Goal: Task Accomplishment & Management: Complete application form

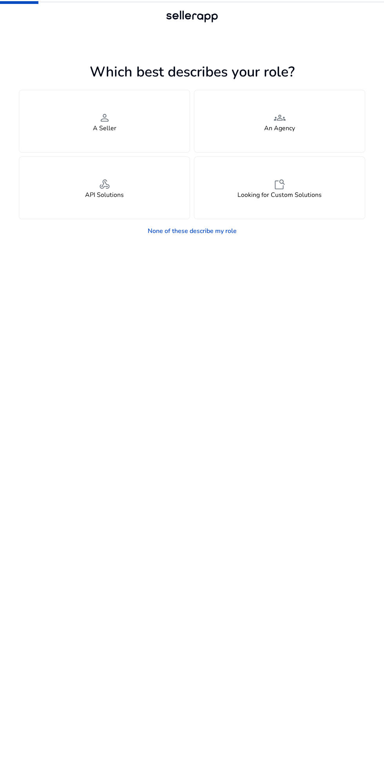
click at [118, 135] on div "person A Seller" at bounding box center [104, 121] width 171 height 62
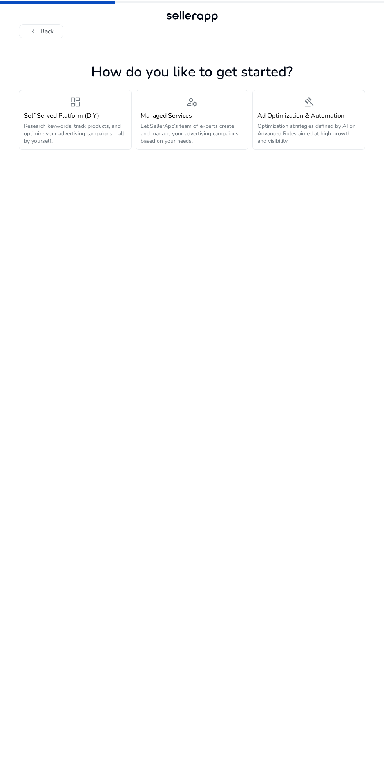
click at [55, 102] on div "dashboard Self Served Platform (DIY) Research keywords, track products, and opt…" at bounding box center [75, 120] width 103 height 50
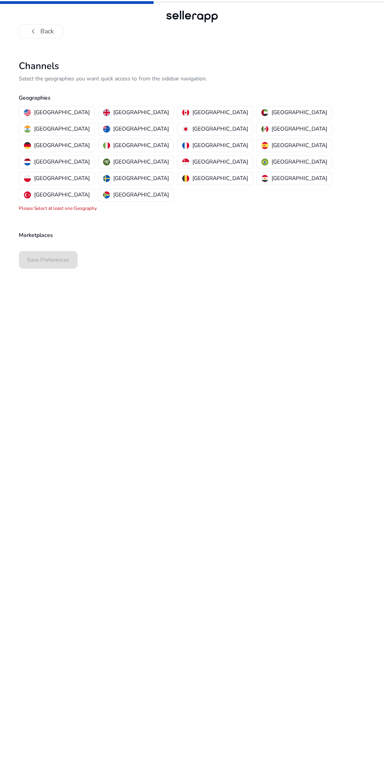
click at [101, 106] on mat-chip-option "[GEOGRAPHIC_DATA]" at bounding box center [136, 112] width 76 height 13
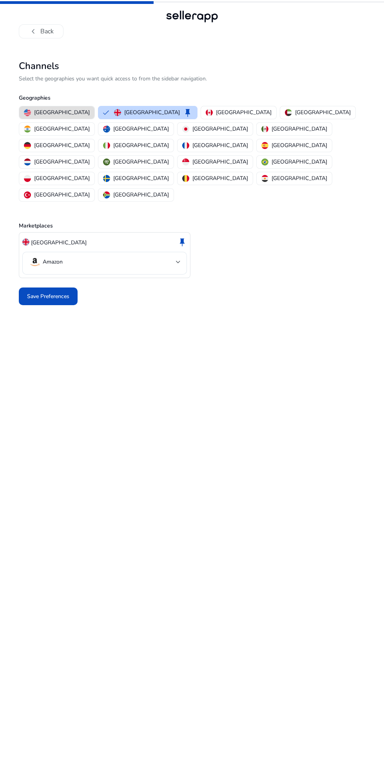
click at [67, 79] on p "Select the geographies you want quick access to from the sidebar navigation." at bounding box center [192, 79] width 347 height 8
click at [31, 142] on img "button" at bounding box center [27, 145] width 7 height 7
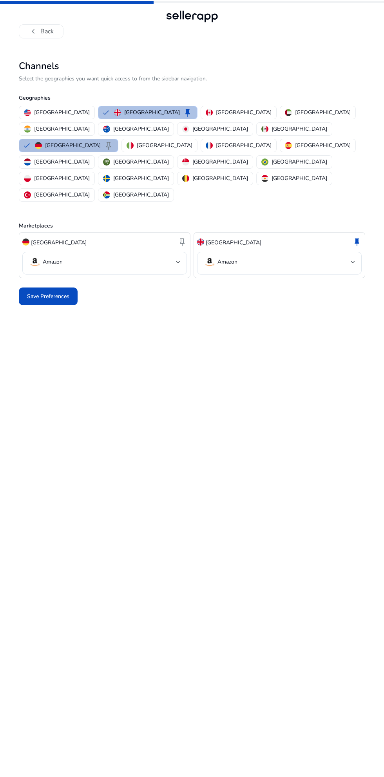
click at [125, 112] on p "[GEOGRAPHIC_DATA]" at bounding box center [152, 112] width 56 height 8
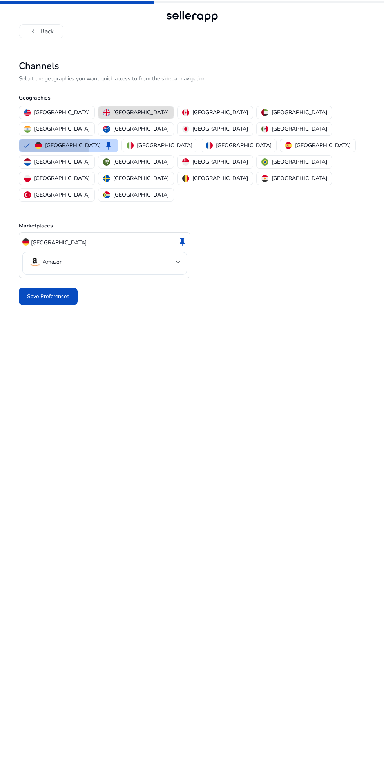
click at [101, 141] on p "[GEOGRAPHIC_DATA]" at bounding box center [73, 145] width 56 height 8
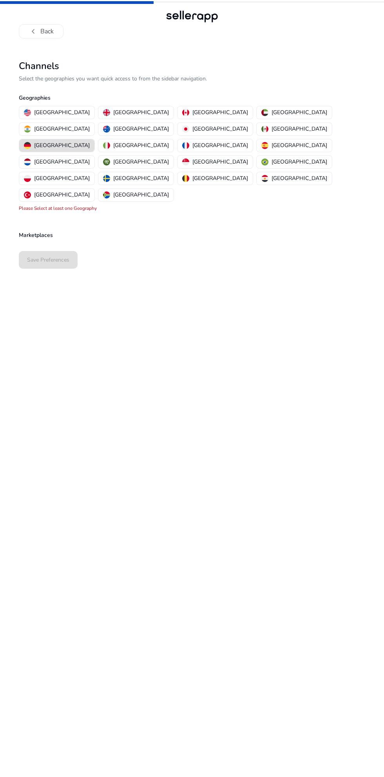
click at [31, 126] on img "button" at bounding box center [27, 129] width 7 height 7
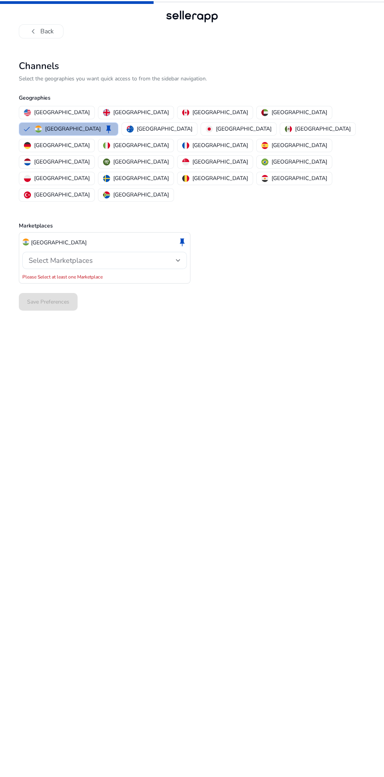
click at [169, 256] on div "Select Marketplaces" at bounding box center [102, 260] width 147 height 9
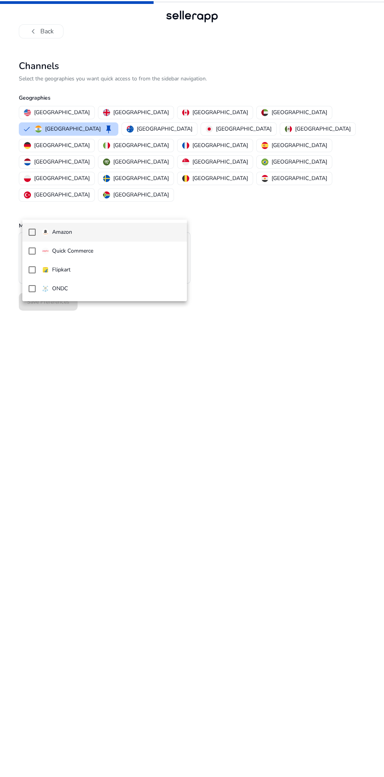
click at [150, 268] on span "Flipkart" at bounding box center [111, 270] width 139 height 9
click at [273, 265] on div at bounding box center [192, 388] width 384 height 777
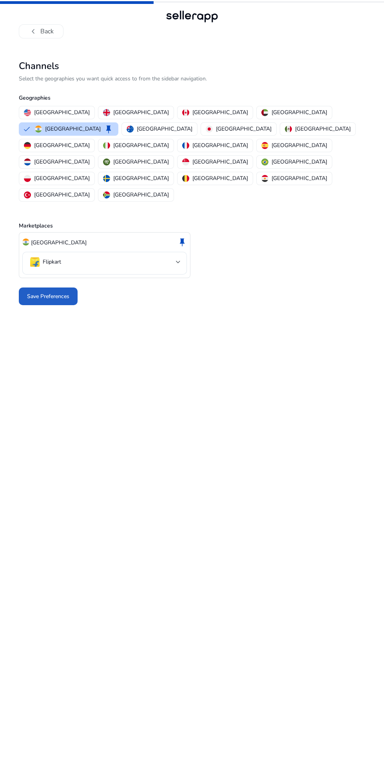
click at [61, 292] on span "Save Preferences" at bounding box center [48, 296] width 42 height 8
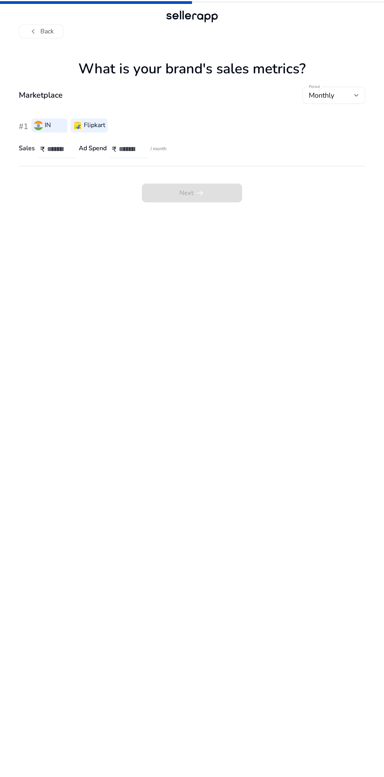
click at [348, 91] on div "Monthly" at bounding box center [332, 95] width 46 height 9
click at [345, 113] on span "Monthly" at bounding box center [327, 116] width 37 height 9
click at [53, 147] on input "number" at bounding box center [58, 149] width 22 height 9
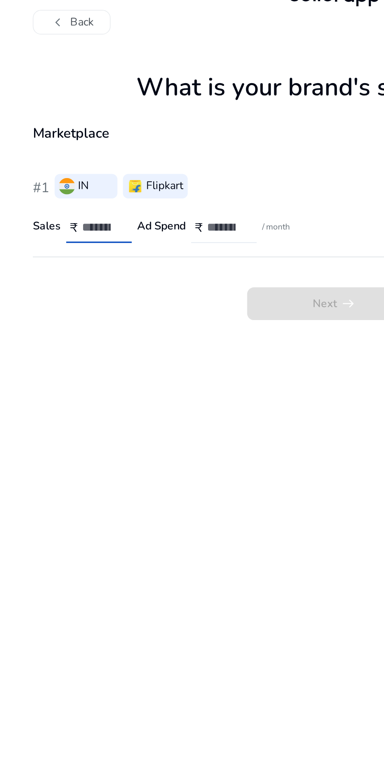
type input "***"
click at [129, 149] on input "number" at bounding box center [130, 149] width 22 height 9
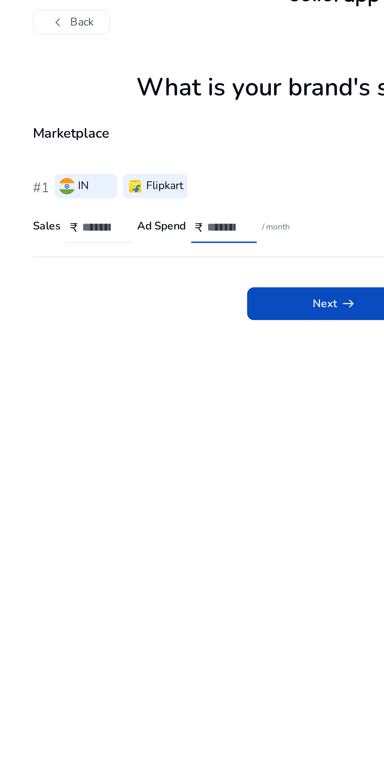
type input "***"
click at [196, 186] on span at bounding box center [192, 193] width 100 height 19
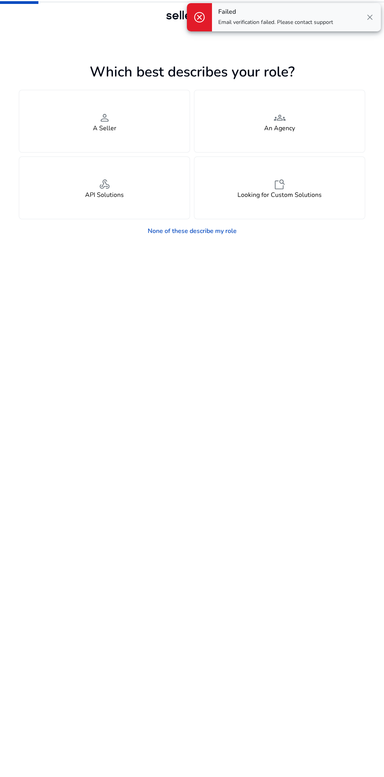
click at [167, 231] on link "None of these describe my role" at bounding box center [193, 231] width 102 height 16
